Goal: Transaction & Acquisition: Obtain resource

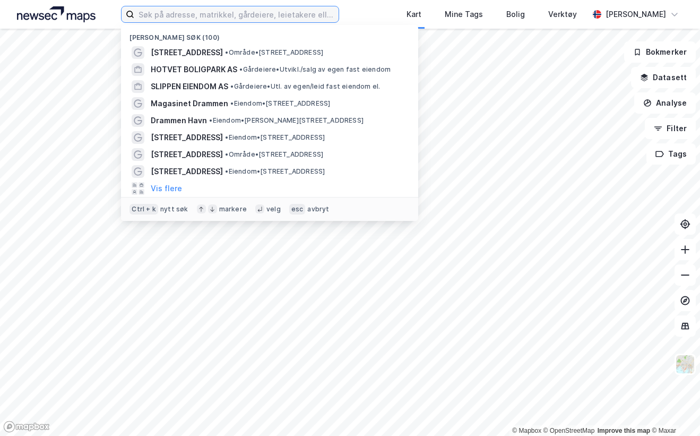
click at [180, 12] on input at bounding box center [236, 14] width 204 height 16
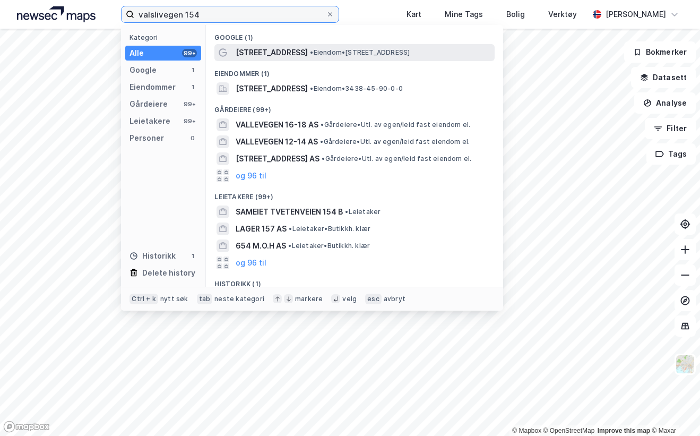
type input "valslivegen 154"
click at [312, 51] on span "• Eiendom • Valslivegen 154, 2646 Gålå" at bounding box center [360, 52] width 100 height 8
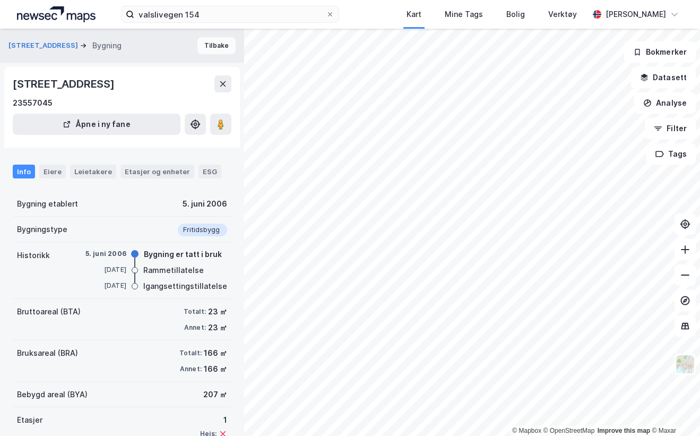
click at [211, 42] on button "Tilbake" at bounding box center [216, 45] width 38 height 17
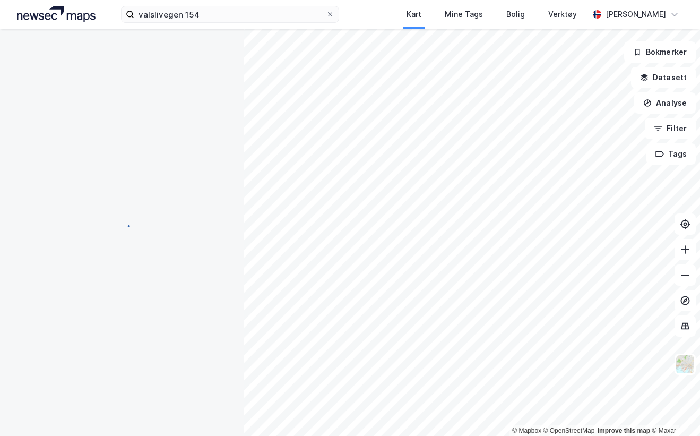
scroll to position [1, 0]
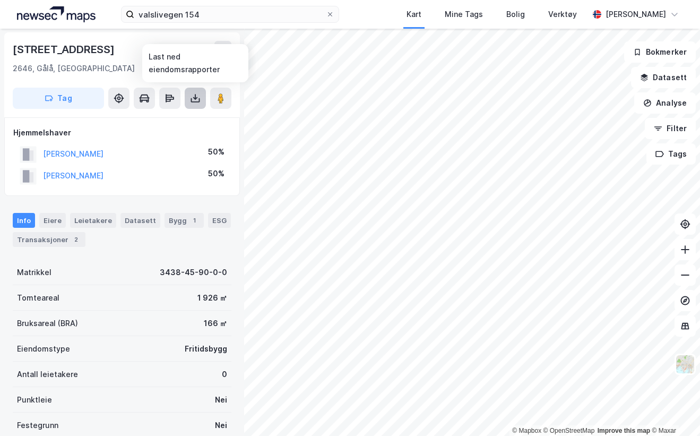
click at [192, 98] on icon at bounding box center [195, 100] width 9 height 4
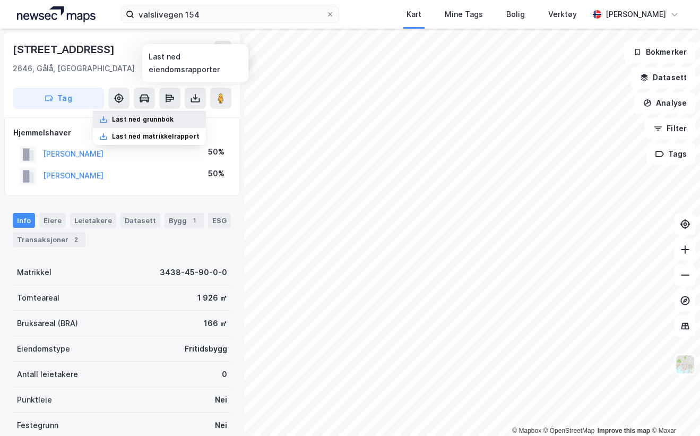
click at [153, 117] on div "Last ned grunnbok" at bounding box center [143, 119] width 62 height 8
click at [144, 134] on div "Last ned matrikkelrapport" at bounding box center [156, 136] width 88 height 8
